Goal: Task Accomplishment & Management: Manage account settings

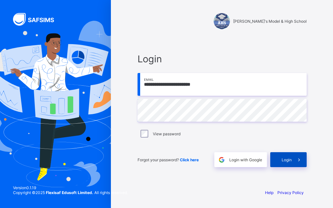
click at [288, 160] on span "Login" at bounding box center [286, 160] width 10 height 5
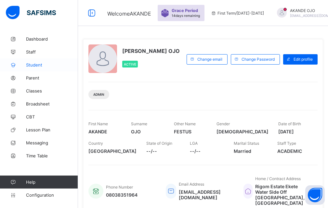
click at [40, 63] on span "Student" at bounding box center [52, 64] width 52 height 5
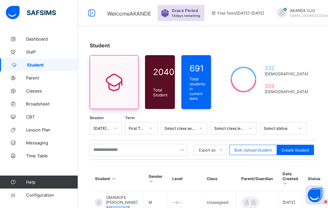
click at [119, 90] on icon at bounding box center [113, 82] width 27 height 23
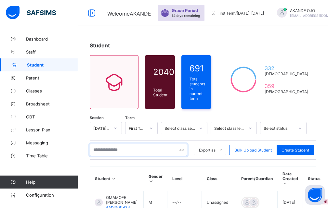
click at [119, 153] on input "text" at bounding box center [138, 150] width 97 height 12
type input "*"
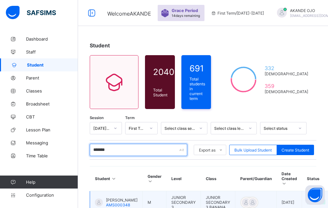
type input "*******"
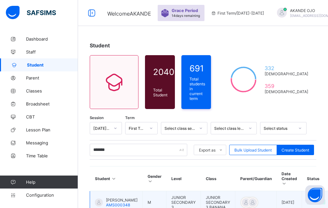
click at [113, 200] on span "[PERSON_NAME]" at bounding box center [122, 200] width 32 height 5
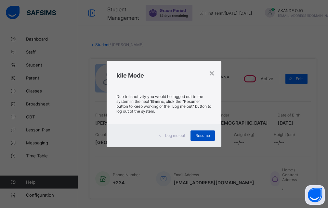
click at [204, 136] on span "Resume" at bounding box center [202, 135] width 15 height 5
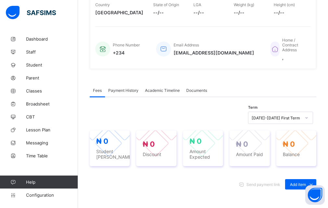
scroll to position [162, 0]
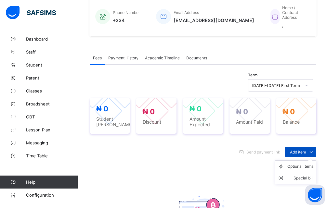
click at [315, 152] on icon at bounding box center [310, 152] width 7 height 6
click at [306, 165] on div "Optional items" at bounding box center [300, 166] width 26 height 6
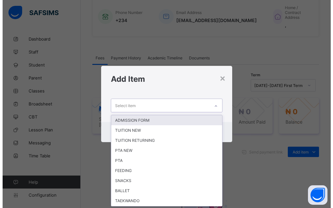
scroll to position [0, 0]
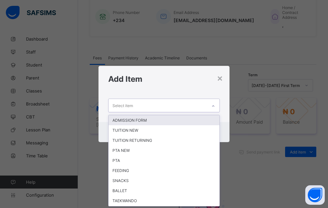
click at [214, 106] on icon at bounding box center [213, 106] width 4 height 6
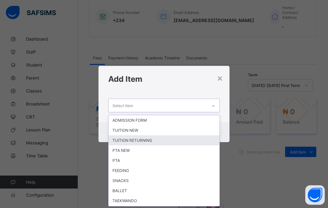
click at [184, 140] on div "TUITION RETURNING" at bounding box center [164, 141] width 111 height 10
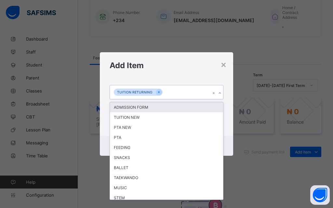
click at [219, 94] on icon at bounding box center [220, 93] width 4 height 6
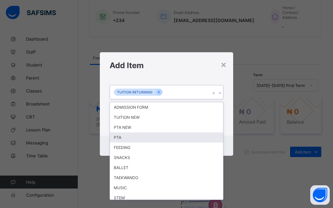
click at [137, 141] on div "PTA" at bounding box center [166, 138] width 113 height 10
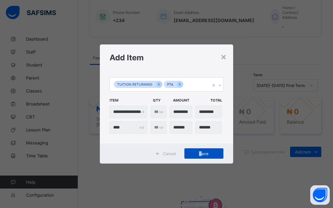
click at [200, 153] on span "Save" at bounding box center [203, 153] width 29 height 5
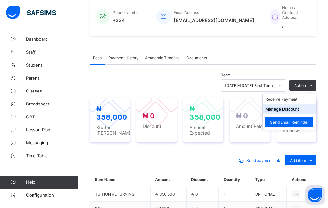
click at [290, 111] on button "Manage Discount" at bounding box center [282, 109] width 34 height 5
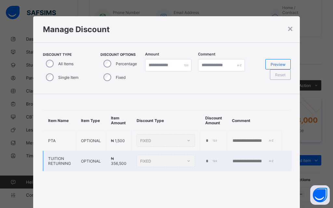
click at [190, 161] on div "FIXED" at bounding box center [165, 161] width 58 height 12
click at [220, 161] on td "*" at bounding box center [213, 161] width 27 height 20
click at [196, 162] on td "FIXED" at bounding box center [166, 161] width 69 height 20
click at [203, 161] on td "*" at bounding box center [213, 161] width 27 height 20
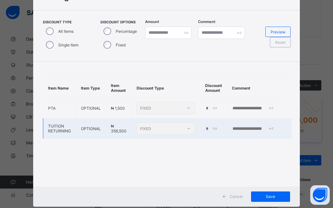
click at [186, 128] on div "FIXED" at bounding box center [165, 129] width 58 height 12
click at [183, 125] on div "FIXED" at bounding box center [165, 129] width 58 height 12
click at [186, 127] on div "FIXED" at bounding box center [165, 129] width 58 height 12
click at [219, 127] on td "*" at bounding box center [213, 129] width 27 height 20
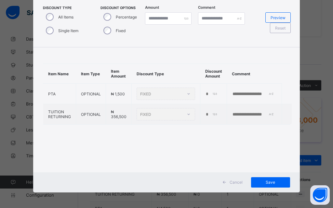
scroll to position [47, 0]
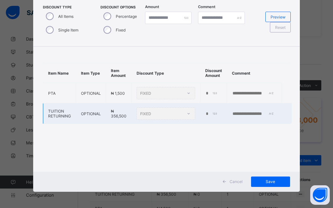
click at [211, 115] on div "*" at bounding box center [212, 113] width 15 height 5
click at [202, 113] on td "*" at bounding box center [213, 114] width 27 height 20
drag, startPoint x: 184, startPoint y: 113, endPoint x: 171, endPoint y: 112, distance: 13.4
click at [180, 113] on div "FIXED" at bounding box center [165, 114] width 58 height 12
click at [171, 112] on div "FIXED" at bounding box center [165, 114] width 58 height 12
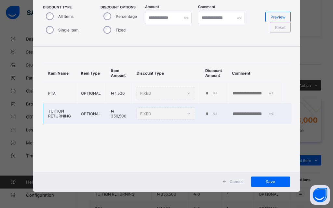
click at [171, 112] on div "FIXED" at bounding box center [165, 114] width 58 height 12
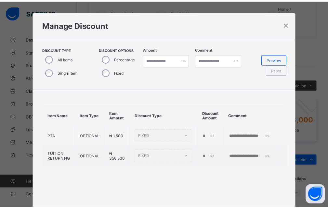
scroll to position [0, 0]
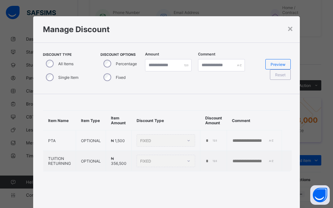
click at [320, 63] on div "× Manage Discount Discount Type All Items Single Item Discount Options Percenta…" at bounding box center [166, 104] width 333 height 208
click at [289, 29] on div "×" at bounding box center [290, 28] width 6 height 11
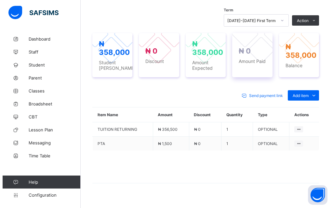
scroll to position [195, 0]
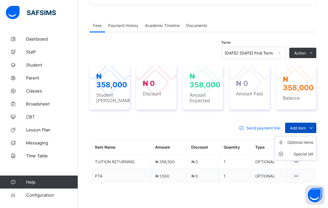
click at [315, 127] on icon at bounding box center [310, 128] width 7 height 6
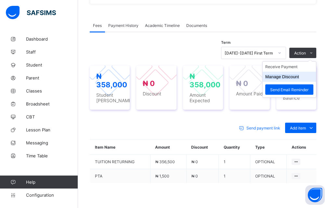
click at [295, 79] on button "Manage Discount" at bounding box center [282, 76] width 34 height 5
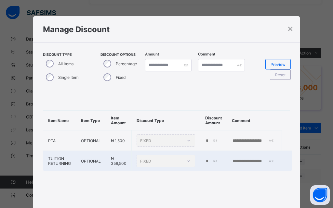
click at [187, 162] on div "FIXED" at bounding box center [165, 161] width 58 height 12
click at [233, 165] on td at bounding box center [254, 161] width 55 height 20
click at [211, 163] on tr "TUITION RETURNING OPTIONAL ₦ 356,500 FIXED *" at bounding box center [167, 161] width 249 height 20
click at [211, 165] on td "*" at bounding box center [213, 161] width 27 height 20
click at [211, 161] on div "*" at bounding box center [212, 161] width 15 height 5
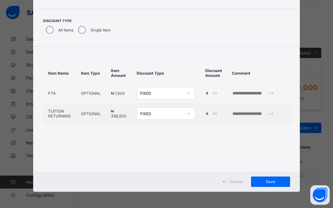
scroll to position [34, 0]
click at [213, 114] on div "*" at bounding box center [212, 113] width 15 height 5
click at [213, 113] on div "*" at bounding box center [212, 113] width 15 height 5
type input "*"
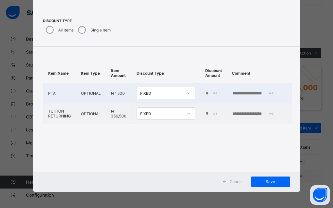
scroll to position [0, 5]
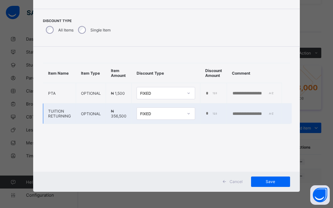
type input "*****"
click at [261, 115] on input "text" at bounding box center [254, 113] width 45 height 5
type input "**********"
click at [268, 182] on span "Save" at bounding box center [270, 181] width 29 height 5
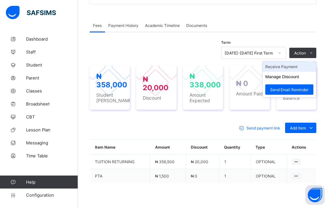
click at [295, 65] on li "Receive Payment" at bounding box center [289, 67] width 53 height 10
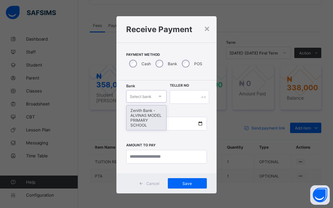
click at [158, 97] on icon at bounding box center [160, 96] width 4 height 6
drag, startPoint x: 147, startPoint y: 121, endPoint x: 207, endPoint y: 100, distance: 64.1
click at [151, 118] on div "Zenith Bank - ALVINAS MODEL PRIMARY SCHOOL" at bounding box center [146, 118] width 40 height 25
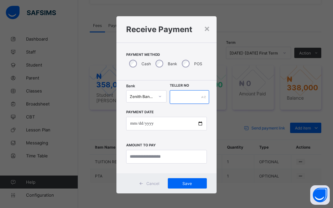
click at [187, 102] on input "text" at bounding box center [189, 97] width 39 height 14
type input "********"
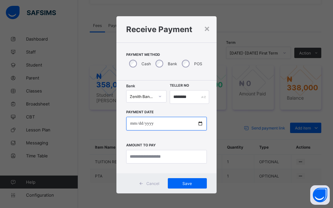
click at [199, 125] on input "date" at bounding box center [166, 124] width 80 height 14
type input "**********"
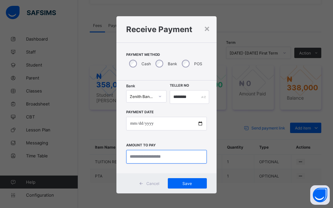
click at [148, 157] on input "currency" at bounding box center [166, 157] width 80 height 14
type input "*********"
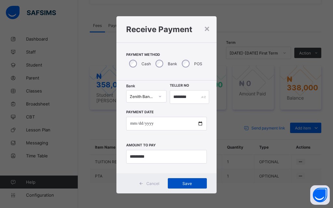
click at [181, 183] on span "Save" at bounding box center [187, 183] width 29 height 5
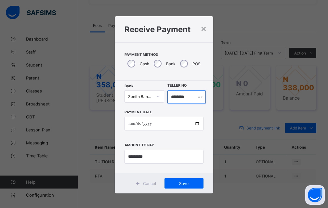
drag, startPoint x: 191, startPoint y: 97, endPoint x: 157, endPoint y: 97, distance: 34.1
click at [157, 97] on div "Bank Zenith Bank - ALVINAS MODEL PRIMARY SCHOOL Teller No ********" at bounding box center [163, 97] width 79 height 14
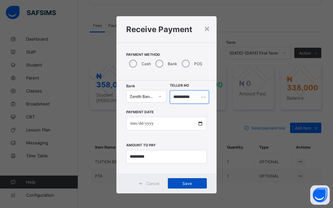
type input "**********"
click at [184, 183] on span "Save" at bounding box center [187, 183] width 29 height 5
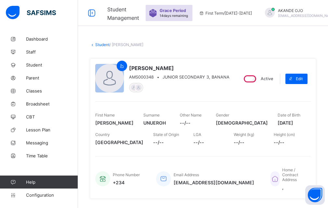
click at [114, 80] on div at bounding box center [109, 78] width 29 height 29
click at [42, 65] on span "Student" at bounding box center [52, 64] width 52 height 5
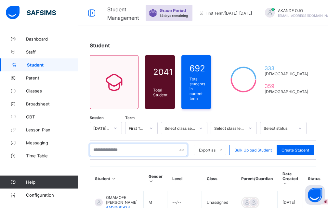
click at [112, 149] on input "text" at bounding box center [138, 150] width 97 height 12
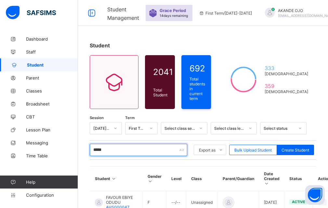
type input "**********"
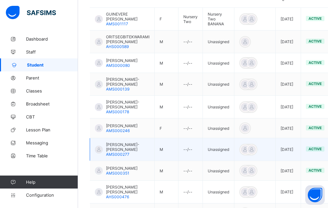
scroll to position [195, 0]
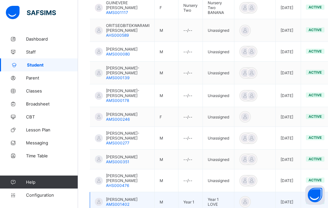
click at [154, 192] on td "[PERSON_NAME] AMS001402" at bounding box center [122, 202] width 65 height 20
click at [128, 202] on span "AMS001402" at bounding box center [117, 204] width 23 height 5
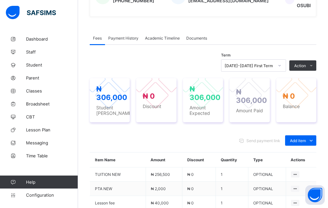
scroll to position [227, 0]
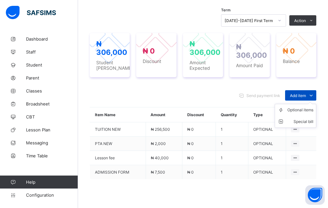
click at [315, 92] on icon at bounding box center [310, 95] width 7 height 6
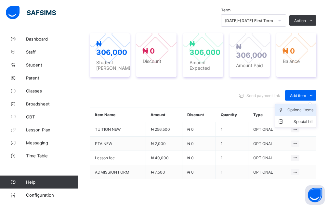
click at [311, 107] on div "Optional items" at bounding box center [300, 110] width 26 height 6
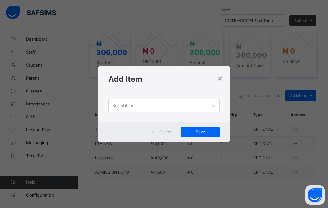
scroll to position [0, 0]
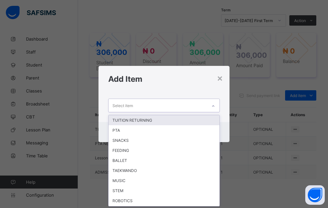
click at [214, 107] on icon at bounding box center [213, 106] width 4 height 6
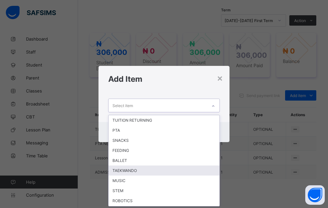
click at [128, 170] on div "TAEKWANDO" at bounding box center [164, 171] width 111 height 10
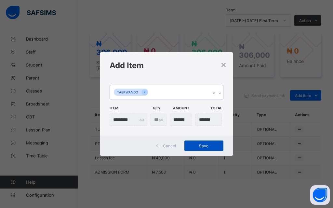
click at [199, 147] on span "Save" at bounding box center [203, 146] width 29 height 5
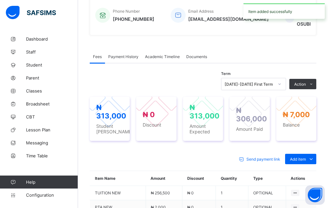
scroll to position [162, 0]
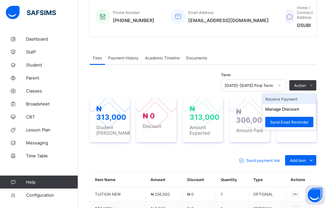
click at [282, 94] on li "Receive Payment" at bounding box center [289, 99] width 53 height 10
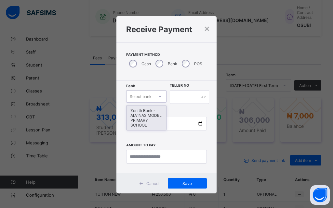
click at [158, 96] on icon at bounding box center [160, 96] width 4 height 6
drag, startPoint x: 145, startPoint y: 120, endPoint x: 152, endPoint y: 115, distance: 9.1
click at [147, 119] on div "Zenith Bank - ALVINAS MODEL PRIMARY SCHOOL" at bounding box center [146, 118] width 40 height 25
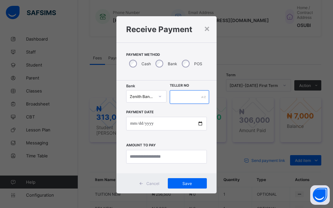
click at [190, 95] on input "text" at bounding box center [189, 97] width 39 height 14
type input "*"
type input "**********"
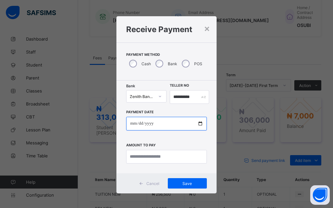
click at [198, 123] on input "date" at bounding box center [166, 124] width 80 height 14
type input "**********"
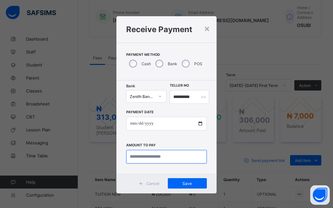
click at [142, 159] on input "currency" at bounding box center [166, 157] width 80 height 14
type input "*******"
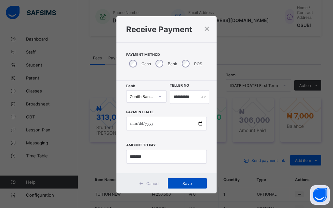
click at [194, 186] on span "Save" at bounding box center [187, 183] width 29 height 5
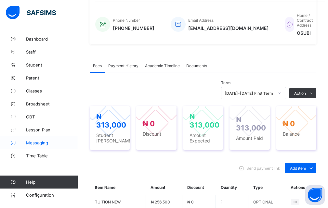
scroll to position [130, 0]
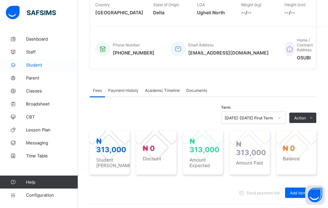
click at [32, 67] on span "Student" at bounding box center [52, 64] width 52 height 5
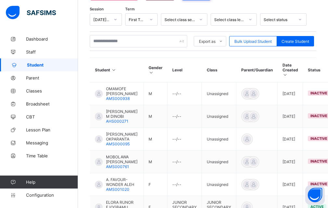
scroll to position [97, 0]
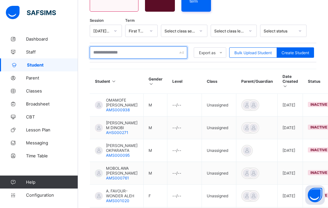
click at [106, 52] on input "text" at bounding box center [138, 52] width 97 height 12
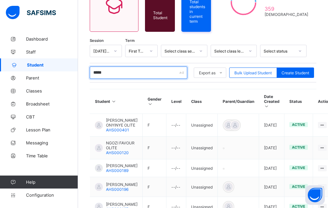
scroll to position [62, 0]
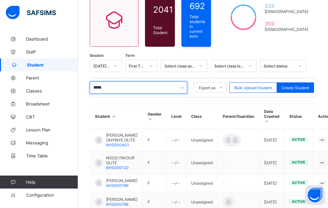
drag, startPoint x: 110, startPoint y: 83, endPoint x: 114, endPoint y: 83, distance: 3.3
click at [113, 83] on input "*****" at bounding box center [138, 88] width 97 height 12
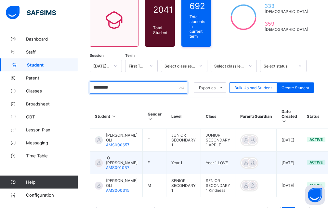
type input "*********"
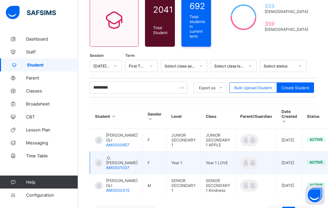
click at [135, 165] on div ".O. [PERSON_NAME] AMS001037" at bounding box center [122, 163] width 32 height 15
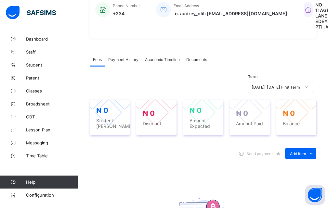
scroll to position [195, 0]
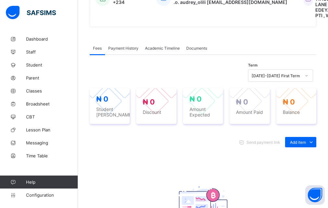
drag, startPoint x: 304, startPoint y: 152, endPoint x: 272, endPoint y: 135, distance: 35.9
click at [0, 0] on div "Optional items" at bounding box center [0, 0] width 0 height 0
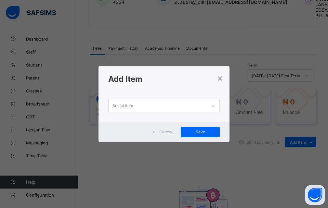
scroll to position [0, 0]
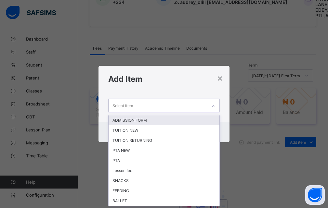
click at [214, 107] on icon at bounding box center [213, 106] width 4 height 6
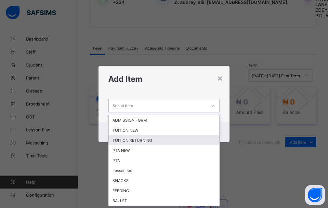
click at [135, 141] on div "TUITION RETURNING" at bounding box center [164, 141] width 111 height 10
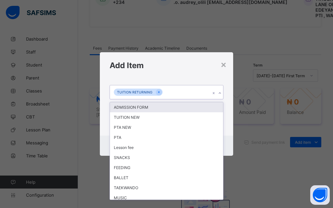
click at [218, 93] on icon at bounding box center [220, 93] width 4 height 6
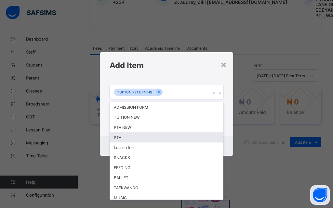
click at [128, 139] on div "PTA" at bounding box center [166, 138] width 113 height 10
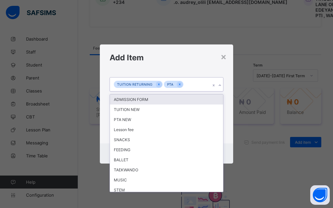
click at [219, 84] on icon at bounding box center [220, 85] width 4 height 6
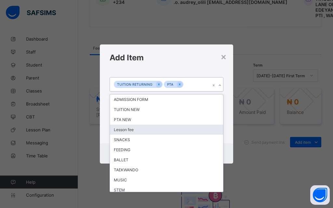
click at [136, 129] on div "Lesson fee" at bounding box center [166, 130] width 113 height 10
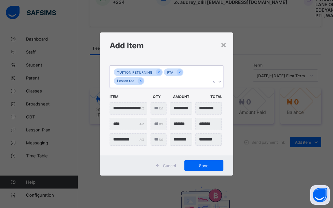
click at [218, 82] on icon at bounding box center [220, 82] width 4 height 6
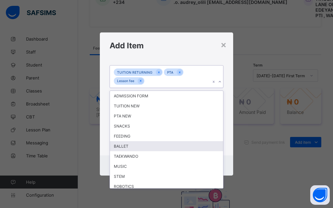
click at [150, 144] on div "BALLET" at bounding box center [166, 146] width 113 height 10
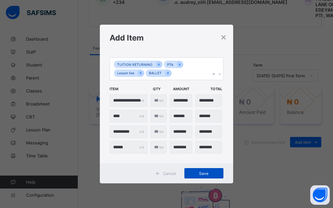
click at [201, 174] on span "Save" at bounding box center [203, 173] width 29 height 5
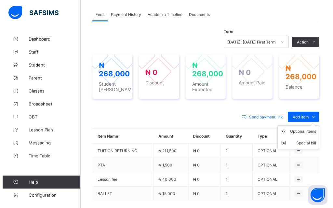
scroll to position [195, 0]
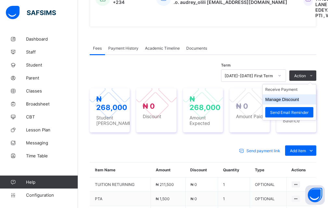
click at [293, 97] on button "Manage Discount" at bounding box center [282, 99] width 34 height 5
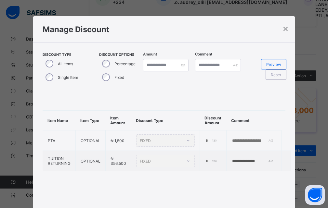
type input "*"
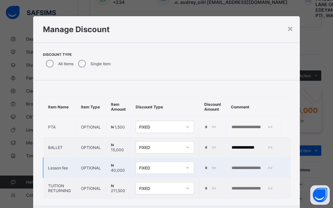
scroll to position [14, 0]
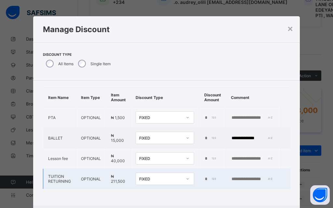
click at [213, 177] on div "*" at bounding box center [211, 179] width 15 height 5
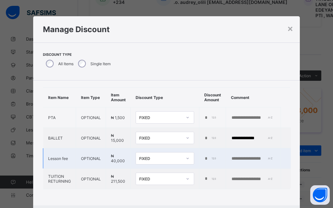
scroll to position [0, 7]
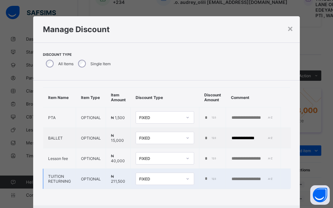
type input "******"
click at [247, 177] on input "text" at bounding box center [253, 179] width 45 height 5
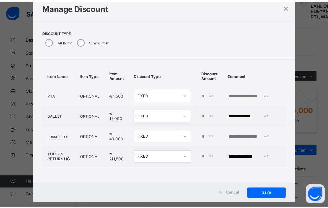
scroll to position [32, 0]
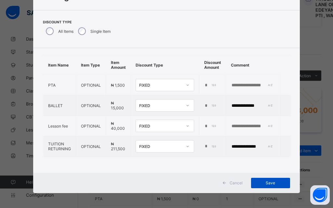
type input "**********"
click at [268, 185] on span "Save" at bounding box center [270, 183] width 29 height 5
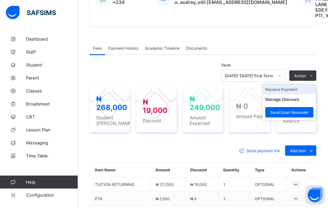
click at [295, 84] on li "Receive Payment" at bounding box center [289, 89] width 53 height 10
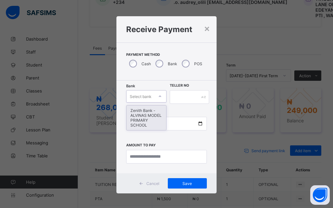
drag, startPoint x: 160, startPoint y: 96, endPoint x: 159, endPoint y: 103, distance: 7.8
click at [160, 96] on icon at bounding box center [160, 96] width 4 height 6
drag, startPoint x: 148, startPoint y: 120, endPoint x: 170, endPoint y: 107, distance: 25.4
click at [153, 116] on div "Zenith Bank - ALVINAS MODEL PRIMARY SCHOOL" at bounding box center [146, 118] width 40 height 25
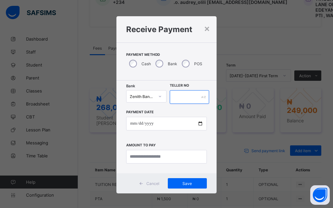
click at [191, 98] on input "text" at bounding box center [189, 97] width 39 height 14
type input "********"
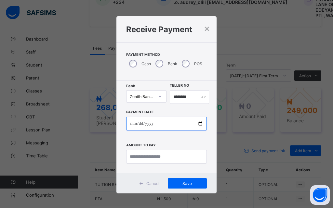
click at [199, 124] on input "date" at bounding box center [166, 124] width 80 height 14
type input "**********"
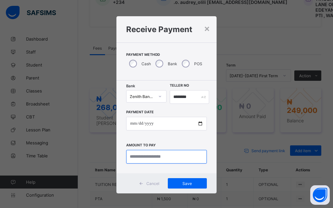
click at [150, 157] on input "currency" at bounding box center [166, 157] width 80 height 14
type input "*********"
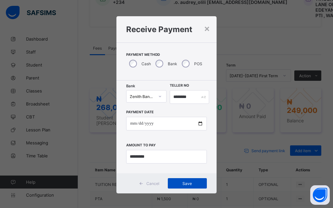
click at [187, 182] on span "Save" at bounding box center [187, 183] width 29 height 5
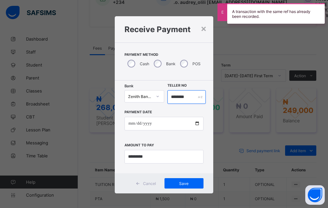
drag, startPoint x: 190, startPoint y: 96, endPoint x: 166, endPoint y: 95, distance: 24.1
click at [167, 95] on input "********" at bounding box center [186, 97] width 39 height 14
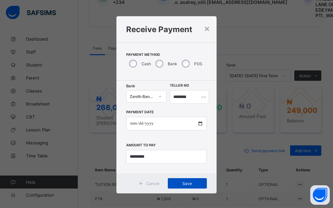
click at [186, 184] on span "Save" at bounding box center [187, 183] width 29 height 5
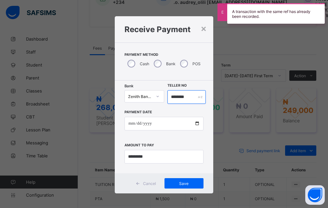
click at [190, 96] on input "********" at bounding box center [186, 97] width 39 height 14
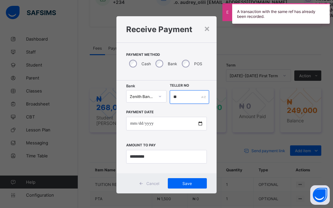
type input "*"
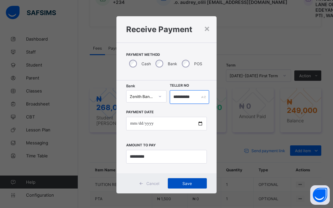
type input "**********"
click at [186, 185] on span "Save" at bounding box center [187, 183] width 29 height 5
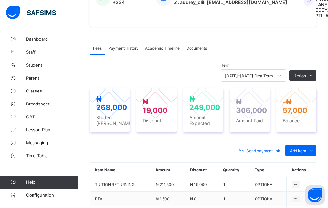
click at [242, 82] on div "₦ 268,000 Student Bill ₦ 19,000 Discount ₦ 249,000 Amount Expected ₦ 306,000 Am…" at bounding box center [203, 110] width 226 height 57
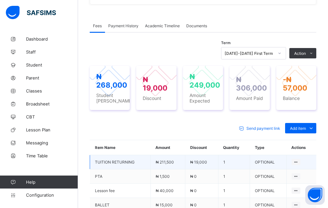
scroll to position [227, 0]
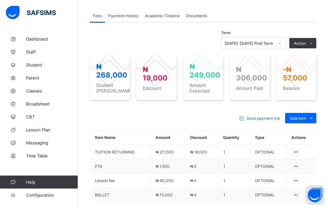
click at [184, 113] on div "Send payment link Add item Optional items Special bill" at bounding box center [203, 118] width 226 height 10
click at [261, 78] on div at bounding box center [258, 73] width 28 height 28
click at [296, 85] on span "Balance" at bounding box center [296, 88] width 27 height 6
drag, startPoint x: 297, startPoint y: 81, endPoint x: 299, endPoint y: 73, distance: 8.5
click at [297, 79] on div "-₦ 57,000 Balance" at bounding box center [296, 78] width 27 height 26
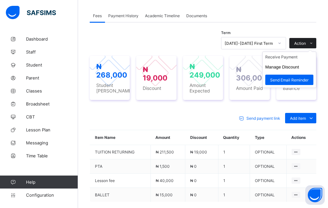
click at [314, 41] on icon at bounding box center [311, 43] width 5 height 4
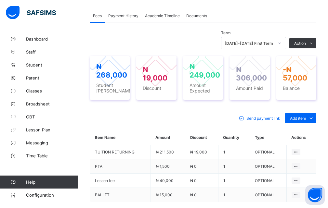
click at [245, 115] on icon at bounding box center [241, 118] width 7 height 6
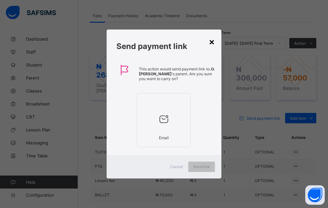
click at [212, 45] on div "×" at bounding box center [212, 41] width 6 height 11
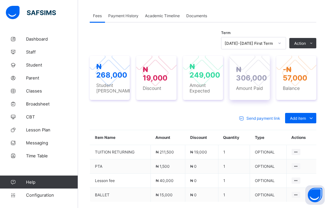
click at [255, 85] on span "Amount Paid" at bounding box center [251, 88] width 31 height 6
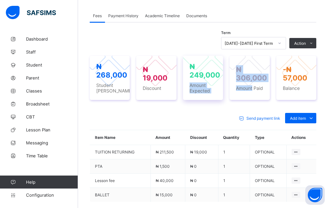
drag, startPoint x: 255, startPoint y: 80, endPoint x: 216, endPoint y: 76, distance: 38.5
click at [216, 76] on div "₦ 268,000 Student Bill ₦ 19,000 Discount ₦ 249,000 Amount Expected ₦ 306,000 Am…" at bounding box center [203, 78] width 226 height 44
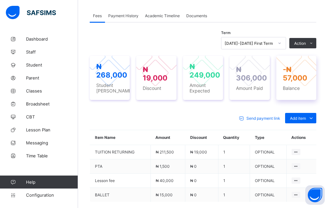
click at [294, 71] on span "-₦ 57,000" at bounding box center [295, 73] width 24 height 17
click at [251, 116] on span "Send payment link" at bounding box center [263, 118] width 34 height 5
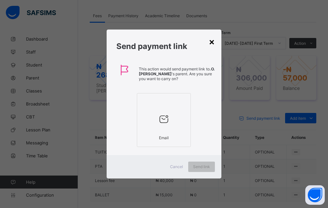
click at [212, 41] on div "×" at bounding box center [212, 41] width 6 height 11
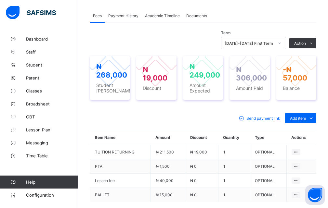
click at [243, 115] on icon at bounding box center [241, 118] width 7 height 6
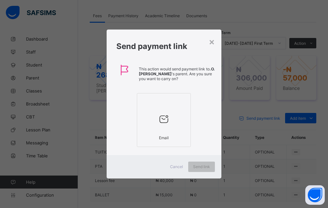
click at [226, 89] on div "× Send payment link This action would send payment link to .O. [PERSON_NAME] 's…" at bounding box center [164, 104] width 328 height 208
click at [211, 42] on div "×" at bounding box center [212, 41] width 6 height 11
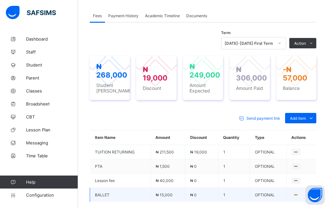
scroll to position [260, 0]
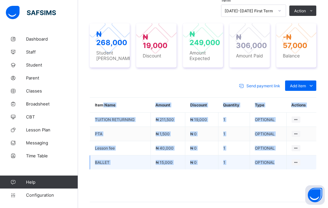
drag, startPoint x: 102, startPoint y: 98, endPoint x: 281, endPoint y: 156, distance: 188.5
click at [281, 156] on table "Item Name Amount Discount Quantity Type Actions TUITION RETURNING ₦ 211,500 ₦ 1…" at bounding box center [203, 134] width 226 height 72
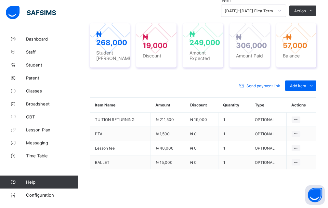
drag, startPoint x: 213, startPoint y: 175, endPoint x: 130, endPoint y: 87, distance: 120.5
click at [130, 87] on div "Send payment link Add item Optional items Special bill Item Name Amount Discoun…" at bounding box center [203, 144] width 226 height 141
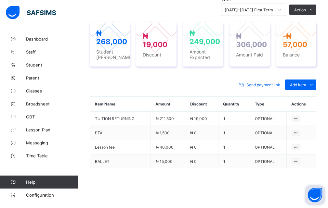
click at [311, 198] on button "Open asap" at bounding box center [314, 195] width 19 height 19
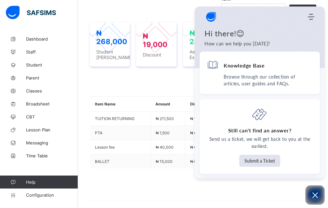
click at [180, 73] on div "Send payment link Add item Optional items Special bill Item Name Amount Discoun…" at bounding box center [203, 143] width 226 height 141
click at [313, 198] on icon "Open asap" at bounding box center [315, 196] width 6 height 6
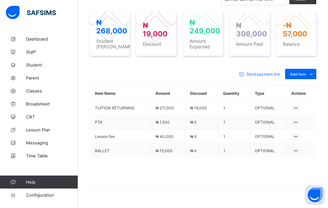
scroll to position [274, 0]
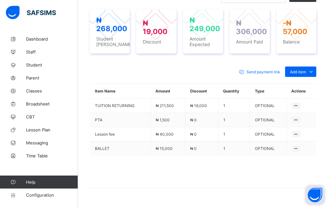
click at [317, 191] on button "Open asap" at bounding box center [314, 195] width 19 height 19
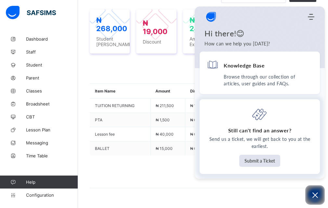
click at [223, 153] on div "Still can't find an answer? Send us a ticket, we will get back to you at the ea…" at bounding box center [260, 138] width 106 height 33
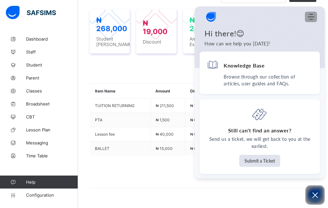
click at [309, 16] on icon "Modules Menu" at bounding box center [311, 17] width 6 height 6
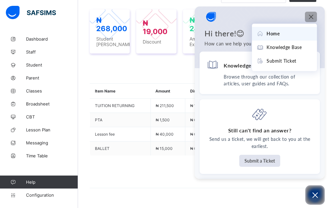
click at [241, 39] on div "Hi there!😊 How can we help you [DATE]?" at bounding box center [260, 47] width 130 height 36
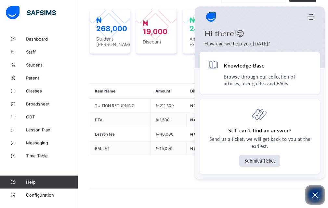
click at [208, 20] on img "Company logo" at bounding box center [210, 16] width 13 height 13
click at [176, 148] on td "₦ 15,000" at bounding box center [167, 149] width 34 height 14
click at [182, 54] on div "₦ 268,000 Student Bill ₦ 19,000 Discount ₦ 249,000 Amount Expected ₦ 306,000 Am…" at bounding box center [203, 31] width 226 height 57
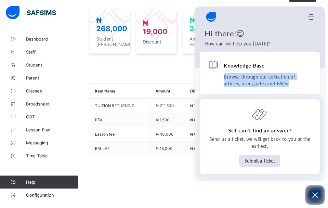
drag, startPoint x: 313, startPoint y: 72, endPoint x: 310, endPoint y: 107, distance: 34.6
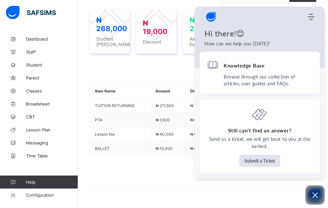
drag, startPoint x: 134, startPoint y: 180, endPoint x: 183, endPoint y: 189, distance: 49.9
click at [146, 181] on span at bounding box center [203, 172] width 226 height 32
click at [314, 190] on button "Open asap" at bounding box center [314, 195] width 19 height 19
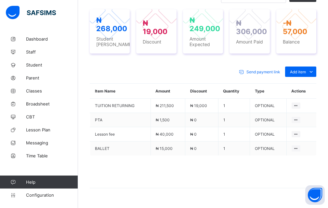
drag, startPoint x: 156, startPoint y: 177, endPoint x: 198, endPoint y: 157, distance: 46.5
click at [160, 174] on span at bounding box center [203, 172] width 226 height 32
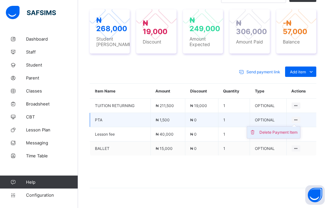
click at [284, 129] on div "Delete Payment Item" at bounding box center [278, 132] width 38 height 6
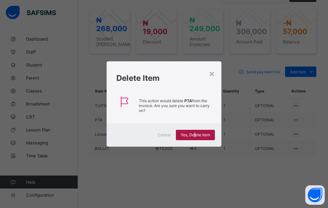
click at [195, 136] on span "Yes, Delete Item" at bounding box center [195, 135] width 29 height 5
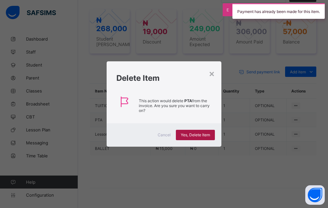
click at [205, 135] on span "Yes, Delete Item" at bounding box center [195, 135] width 29 height 5
click at [201, 134] on span "Yes, Delete Item" at bounding box center [195, 135] width 29 height 5
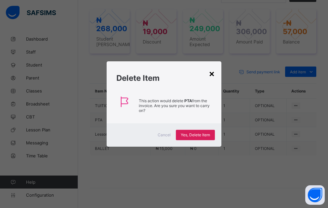
click at [214, 72] on div "×" at bounding box center [212, 73] width 6 height 11
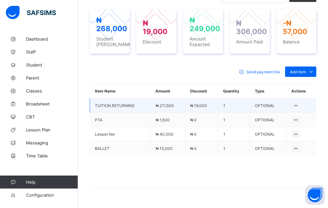
click at [263, 99] on td "OPTIONAL" at bounding box center [268, 106] width 36 height 14
click at [275, 100] on td "OPTIONAL" at bounding box center [268, 106] width 36 height 14
click at [284, 105] on td "OPTIONAL" at bounding box center [268, 106] width 36 height 14
click at [296, 103] on div at bounding box center [295, 106] width 9 height 6
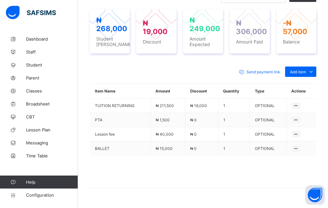
click at [0, 0] on div "Delete Payment Item" at bounding box center [0, 0] width 0 height 0
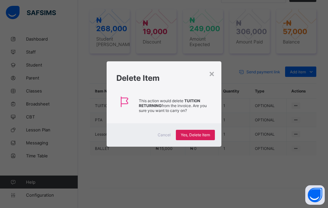
drag, startPoint x: 123, startPoint y: 100, endPoint x: 124, endPoint y: 104, distance: 4.7
click at [124, 101] on icon at bounding box center [125, 106] width 19 height 22
drag, startPoint x: 185, startPoint y: 135, endPoint x: 188, endPoint y: 137, distance: 3.8
click at [188, 137] on span "Yes, Delete Item" at bounding box center [195, 135] width 29 height 5
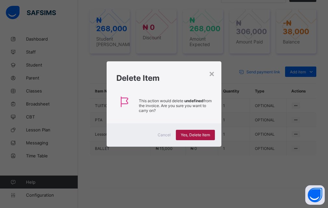
click at [187, 133] on span "Yes, Delete Item" at bounding box center [195, 135] width 29 height 5
click at [200, 137] on span "Yes, Delete Item" at bounding box center [195, 135] width 29 height 5
click at [197, 134] on span "Yes, Delete Item" at bounding box center [195, 135] width 29 height 5
click at [142, 131] on div "Cancel Yes, Delete Item" at bounding box center [164, 134] width 115 height 23
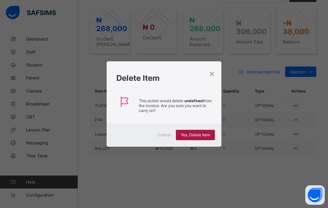
click at [196, 136] on span "Yes, Delete Item" at bounding box center [195, 135] width 29 height 5
click at [184, 136] on span "Yes, Delete Item" at bounding box center [195, 135] width 29 height 5
click at [185, 135] on span "Yes, Delete Item" at bounding box center [195, 135] width 29 height 5
click at [183, 138] on div "Yes, Delete Item" at bounding box center [195, 135] width 39 height 10
click at [202, 135] on span "Yes, Delete Item" at bounding box center [195, 135] width 29 height 5
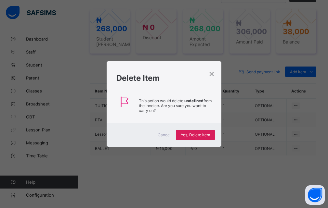
click at [228, 90] on div "× Delete Item This action would delete undefined from the invoice. Are you sure…" at bounding box center [164, 104] width 328 height 208
click at [192, 133] on div "Yes, Delete Item" at bounding box center [195, 135] width 39 height 10
click at [192, 133] on span "Yes, Delete Item" at bounding box center [195, 135] width 29 height 5
click at [212, 73] on div "×" at bounding box center [212, 73] width 6 height 11
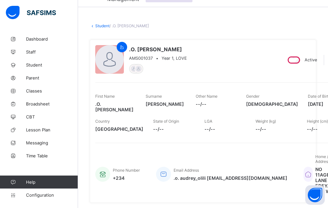
scroll to position [0, 0]
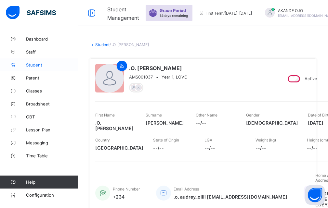
click at [37, 65] on span "Student" at bounding box center [52, 64] width 52 height 5
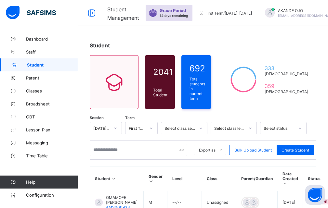
scroll to position [32, 0]
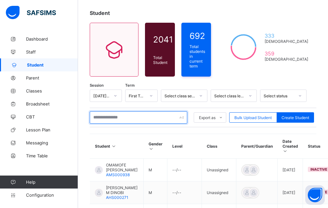
click at [108, 116] on input "text" at bounding box center [138, 117] width 97 height 12
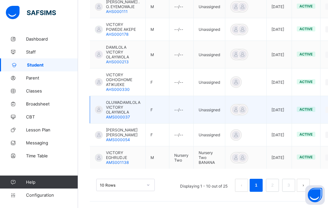
scroll to position [277, 0]
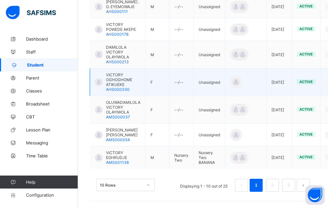
click at [226, 90] on td at bounding box center [245, 83] width 41 height 28
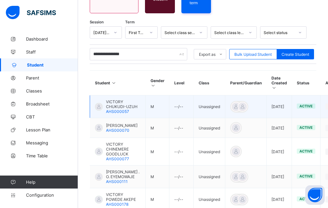
scroll to position [82, 0]
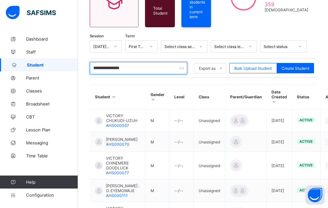
click at [138, 65] on input "**********" at bounding box center [138, 68] width 97 height 12
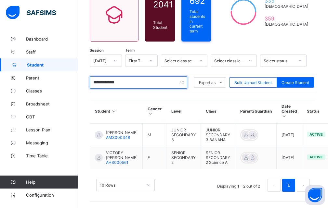
scroll to position [71, 0]
type input "**********"
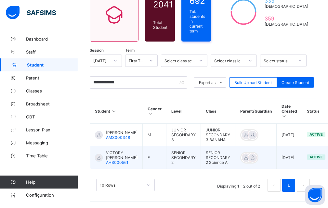
click at [104, 154] on div "VICTORY [PERSON_NAME] AHS000561" at bounding box center [116, 157] width 43 height 15
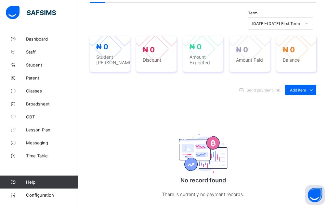
scroll to position [227, 0]
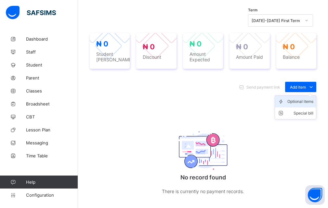
click at [305, 101] on div "Optional items" at bounding box center [300, 101] width 26 height 6
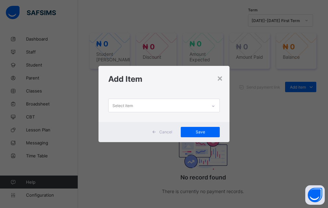
scroll to position [0, 0]
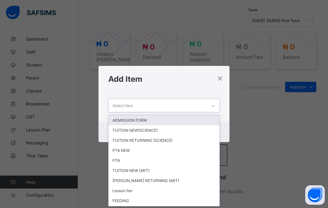
click at [212, 107] on icon at bounding box center [213, 106] width 4 height 6
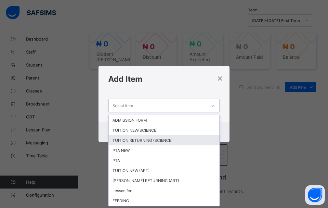
click at [153, 139] on div "TUITION RETURNING (SCIENCE)" at bounding box center [164, 141] width 111 height 10
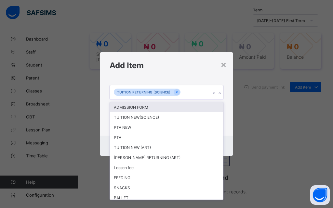
click at [219, 93] on icon at bounding box center [220, 93] width 4 height 6
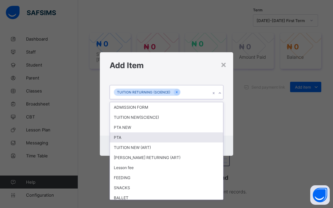
drag, startPoint x: 130, startPoint y: 140, endPoint x: 138, endPoint y: 134, distance: 9.8
click at [131, 138] on div "PTA" at bounding box center [166, 138] width 113 height 10
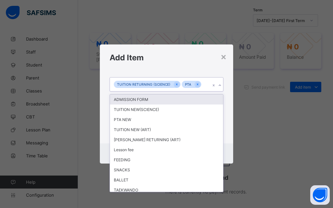
drag, startPoint x: 219, startPoint y: 84, endPoint x: 217, endPoint y: 90, distance: 6.8
click at [219, 84] on icon at bounding box center [220, 85] width 4 height 6
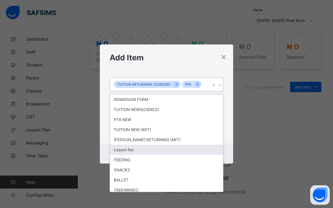
click at [135, 151] on div "Lesson fee" at bounding box center [166, 150] width 113 height 10
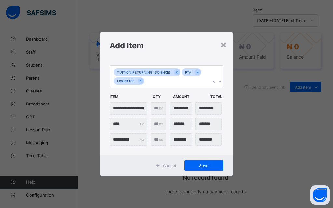
click at [252, 90] on div "**********" at bounding box center [166, 104] width 333 height 208
click at [204, 166] on span "Save" at bounding box center [203, 165] width 29 height 5
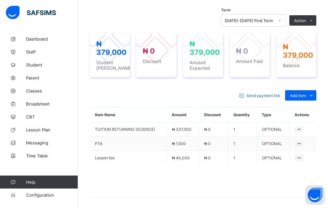
click at [234, 88] on div "Send payment link Add item Optional items Special bill Item Name Amount Discoun…" at bounding box center [203, 147] width 226 height 127
click at [228, 76] on div "₦ 379,000 Student Bill ₦ 0 Discount ₦ 379,000 Amount Expected ₦ 0 Amount Paid ₦…" at bounding box center [203, 55] width 226 height 44
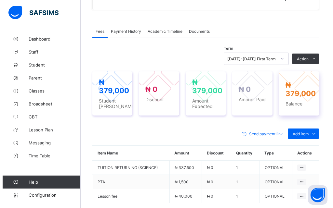
scroll to position [188, 0]
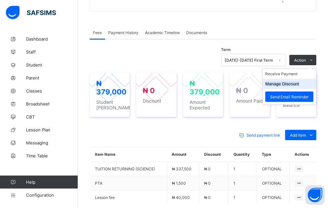
click at [304, 85] on li "Manage Discount" at bounding box center [289, 84] width 53 height 10
click at [297, 84] on button "Manage Discount" at bounding box center [282, 84] width 34 height 5
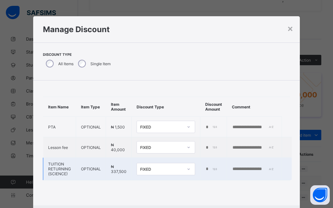
click at [211, 170] on div "*" at bounding box center [212, 169] width 15 height 5
click at [211, 169] on div "*" at bounding box center [212, 169] width 15 height 5
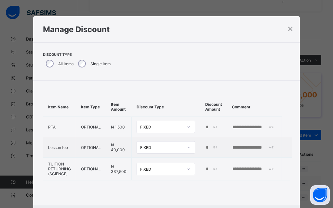
click at [222, 71] on div "Discount Type All Items Single Item" at bounding box center [166, 62] width 266 height 38
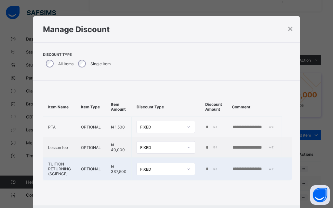
click at [210, 168] on div "*" at bounding box center [212, 169] width 15 height 5
click at [213, 169] on div "*" at bounding box center [212, 169] width 15 height 5
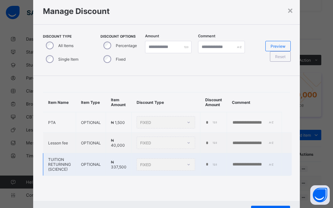
scroll to position [32, 0]
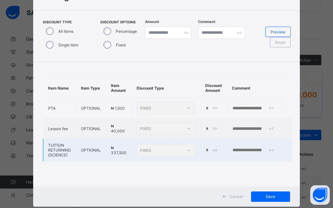
click at [210, 149] on div "*" at bounding box center [212, 150] width 15 height 5
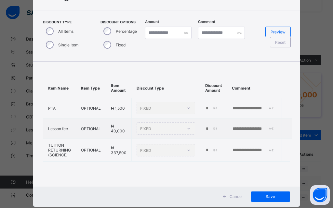
click at [204, 72] on div "Item Name Item Type Item Amount Discount Type Discount Amount Comment PTA OPTIO…" at bounding box center [166, 120] width 266 height 116
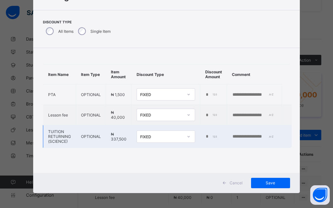
click at [213, 136] on div "*" at bounding box center [212, 136] width 15 height 5
type input "*"
type input "*****"
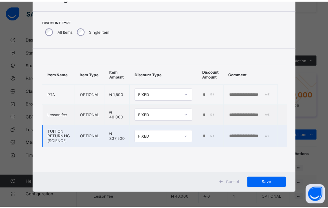
scroll to position [0, 0]
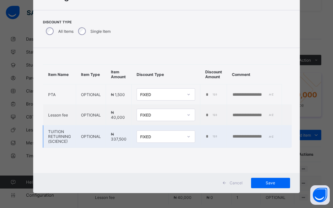
click at [256, 136] on input "text" at bounding box center [254, 136] width 45 height 5
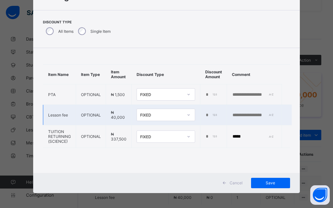
click at [178, 106] on td "FIXED" at bounding box center [166, 115] width 69 height 20
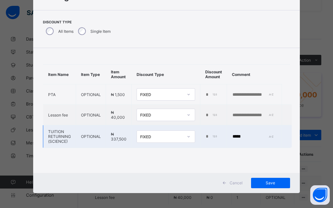
click at [255, 137] on input "*****" at bounding box center [254, 136] width 45 height 5
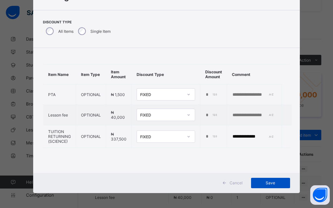
type input "**********"
click at [265, 184] on span "Save" at bounding box center [270, 183] width 29 height 5
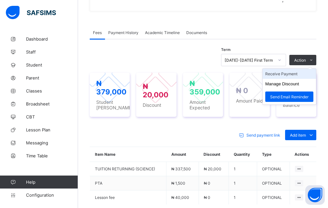
click at [294, 73] on li "Receive Payment" at bounding box center [289, 74] width 53 height 10
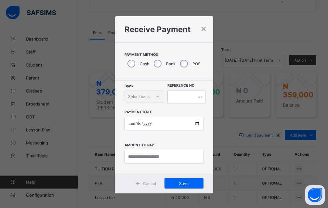
click at [229, 71] on div "× Receive Payment Payment Method Cash Bank POS Bank Select bank Reference No Pa…" at bounding box center [164, 104] width 328 height 208
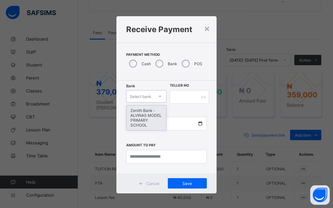
click at [158, 94] on icon at bounding box center [160, 96] width 4 height 6
click at [148, 123] on div "Zenith Bank - ALVINAS MODEL PRIMARY SCHOOL" at bounding box center [146, 118] width 40 height 25
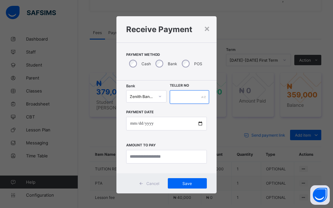
click at [194, 97] on input "text" at bounding box center [189, 97] width 39 height 14
type input "**********"
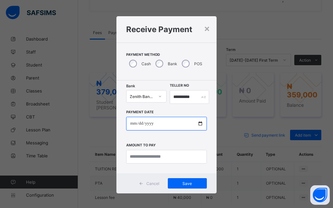
click at [198, 123] on input "date" at bounding box center [166, 124] width 80 height 14
click at [241, 74] on div "**********" at bounding box center [166, 104] width 333 height 208
click at [198, 124] on input "date" at bounding box center [166, 124] width 80 height 14
type input "**********"
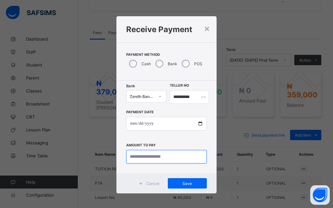
click at [142, 158] on input "currency" at bounding box center [166, 157] width 80 height 14
type input "*********"
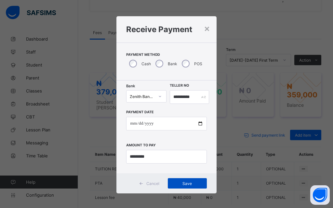
click at [179, 183] on span "Save" at bounding box center [187, 183] width 29 height 5
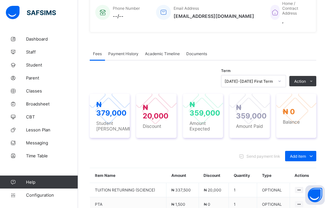
scroll to position [155, 0]
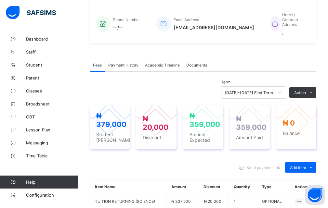
click at [232, 67] on div "Fees Payment History Academic Timeline Documents" at bounding box center [203, 64] width 226 height 13
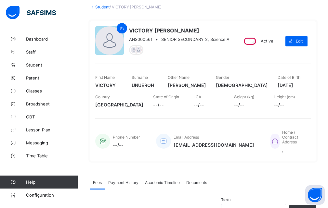
scroll to position [25, 0]
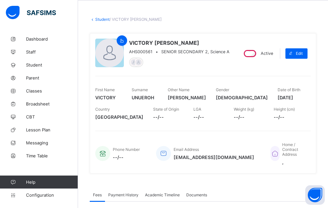
click at [99, 48] on div at bounding box center [109, 53] width 29 height 29
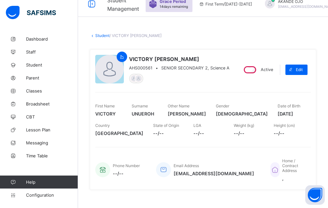
scroll to position [0, 0]
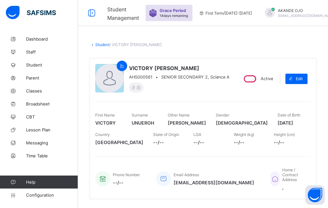
click at [103, 77] on div at bounding box center [109, 78] width 29 height 29
drag, startPoint x: 102, startPoint y: 71, endPoint x: 93, endPoint y: 64, distance: 11.8
click at [96, 67] on div at bounding box center [109, 78] width 29 height 29
drag, startPoint x: 45, startPoint y: 63, endPoint x: 63, endPoint y: 64, distance: 18.2
click at [45, 63] on span "Student" at bounding box center [52, 64] width 52 height 5
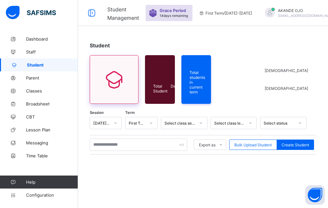
click at [107, 75] on icon at bounding box center [113, 79] width 27 height 23
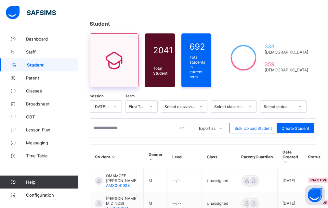
scroll to position [32, 0]
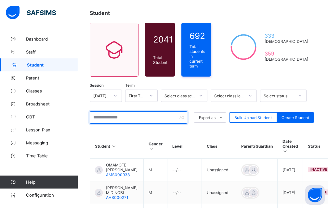
drag, startPoint x: 106, startPoint y: 116, endPoint x: 83, endPoint y: 117, distance: 22.8
click at [99, 114] on input "text" at bounding box center [138, 117] width 97 height 12
drag, startPoint x: 118, startPoint y: 115, endPoint x: 118, endPoint y: 110, distance: 5.5
click at [118, 111] on input "text" at bounding box center [138, 117] width 97 height 12
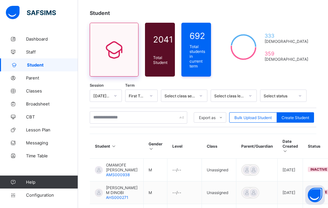
click at [104, 60] on div at bounding box center [114, 49] width 35 height 27
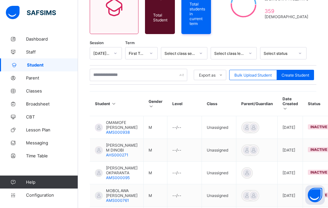
scroll to position [65, 0]
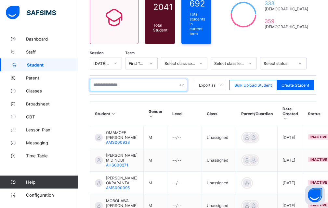
click at [117, 84] on input "text" at bounding box center [138, 85] width 97 height 12
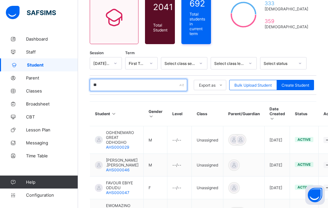
type input "**********"
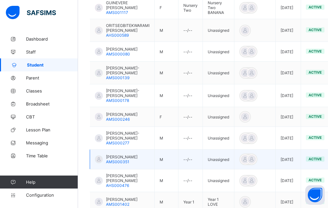
scroll to position [227, 0]
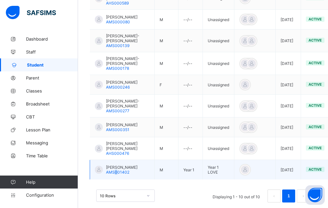
click at [116, 170] on span "AMS001402" at bounding box center [117, 172] width 23 height 5
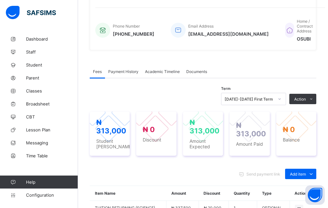
scroll to position [227, 0]
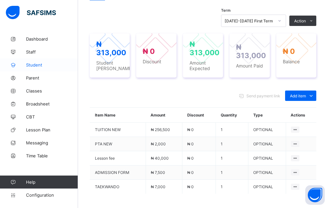
click at [37, 67] on span "Student" at bounding box center [52, 64] width 52 height 5
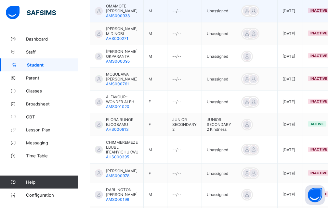
scroll to position [130, 0]
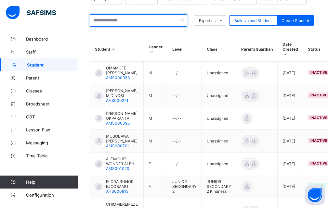
click at [110, 20] on input "text" at bounding box center [138, 20] width 97 height 12
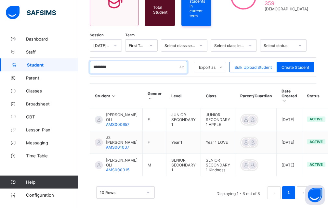
scroll to position [93, 0]
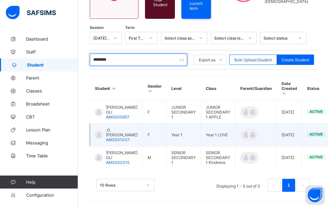
type input "********"
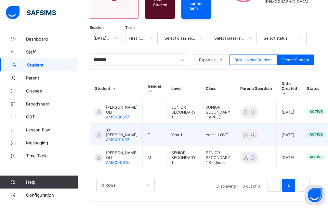
click at [112, 128] on span ".O. [PERSON_NAME]" at bounding box center [122, 133] width 32 height 10
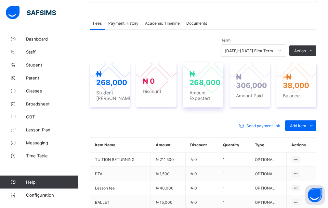
scroll to position [191, 0]
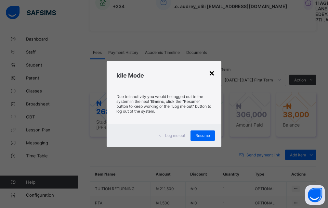
click at [212, 71] on div "×" at bounding box center [212, 72] width 6 height 11
